Goal: Entertainment & Leisure: Consume media (video, audio)

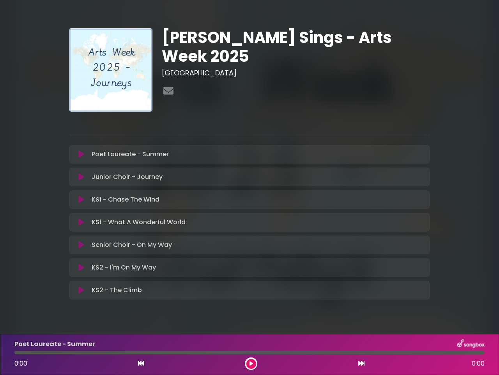
click at [81, 154] on icon at bounding box center [81, 154] width 6 height 8
click at [81, 177] on icon at bounding box center [81, 177] width 6 height 8
click at [81, 199] on icon at bounding box center [81, 199] width 6 height 8
click at [81, 222] on icon at bounding box center [81, 222] width 6 height 8
click at [81, 245] on icon at bounding box center [81, 245] width 6 height 8
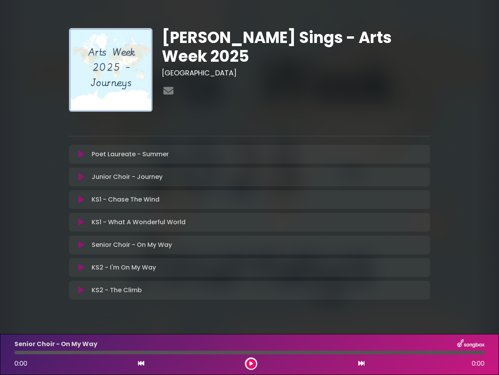
click at [81, 267] on icon at bounding box center [81, 267] width 6 height 8
click at [81, 290] on icon at bounding box center [81, 290] width 6 height 8
click at [141, 363] on icon at bounding box center [141, 363] width 6 height 6
click at [251, 363] on icon at bounding box center [252, 363] width 4 height 5
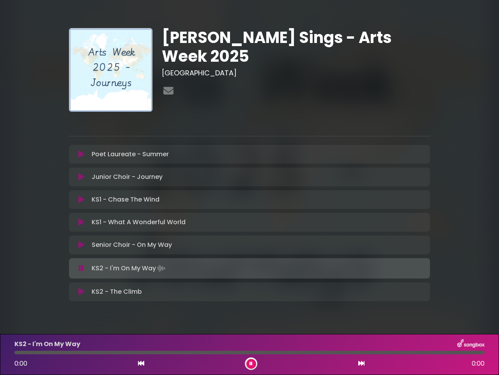
click at [362, 363] on icon at bounding box center [362, 363] width 6 height 6
